Goal: Task Accomplishment & Management: Use online tool/utility

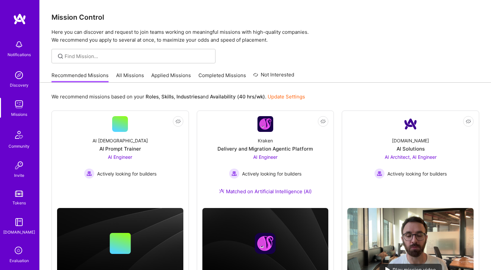
click at [128, 73] on link "All Missions" at bounding box center [130, 77] width 28 height 11
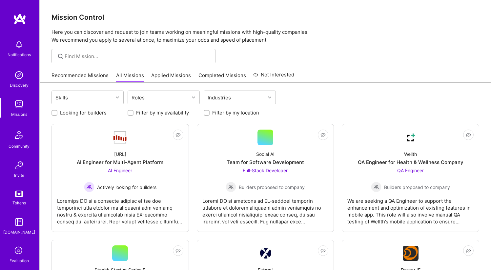
click at [101, 114] on label "Looking for builders" at bounding box center [83, 112] width 47 height 7
click at [57, 114] on input "Looking for builders" at bounding box center [55, 113] width 5 height 5
checkbox input "true"
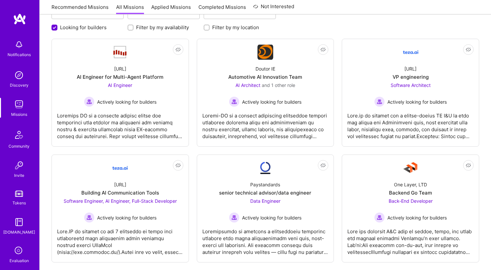
scroll to position [85, 0]
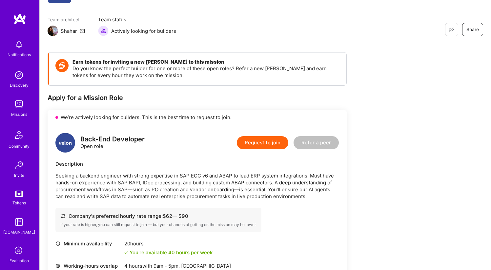
scroll to position [45, 0]
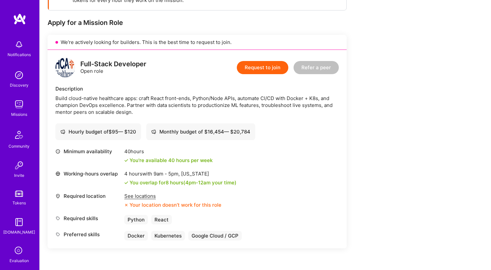
scroll to position [120, 0]
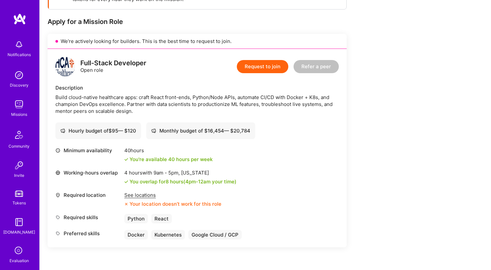
click at [144, 194] on div "See locations" at bounding box center [172, 195] width 97 height 7
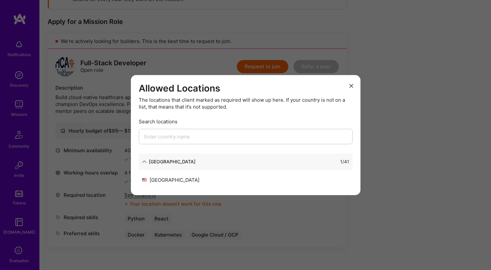
click at [349, 83] on button "modal" at bounding box center [351, 85] width 8 height 11
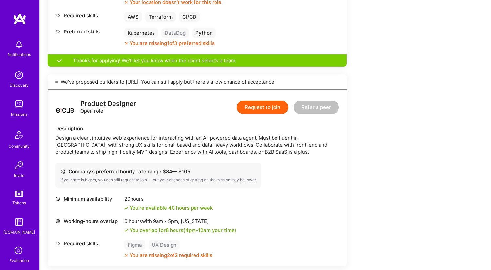
scroll to position [314, 0]
